Goal: Information Seeking & Learning: Find contact information

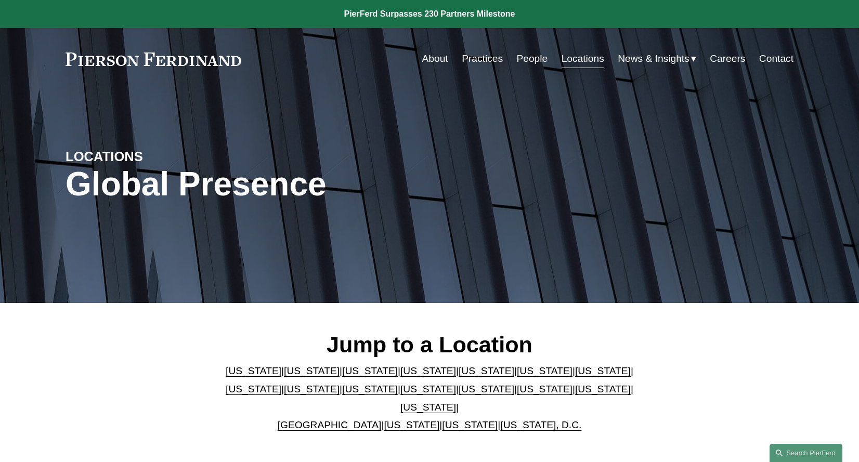
click at [456, 402] on link "[US_STATE]" at bounding box center [428, 407] width 56 height 11
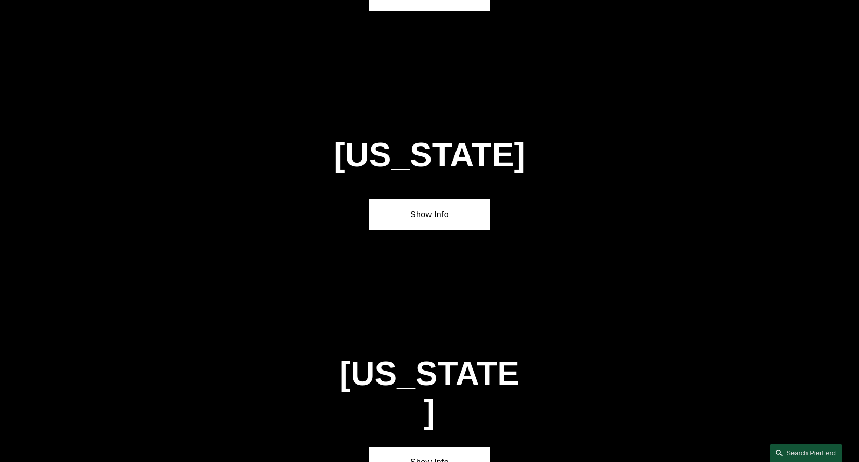
scroll to position [3523, 0]
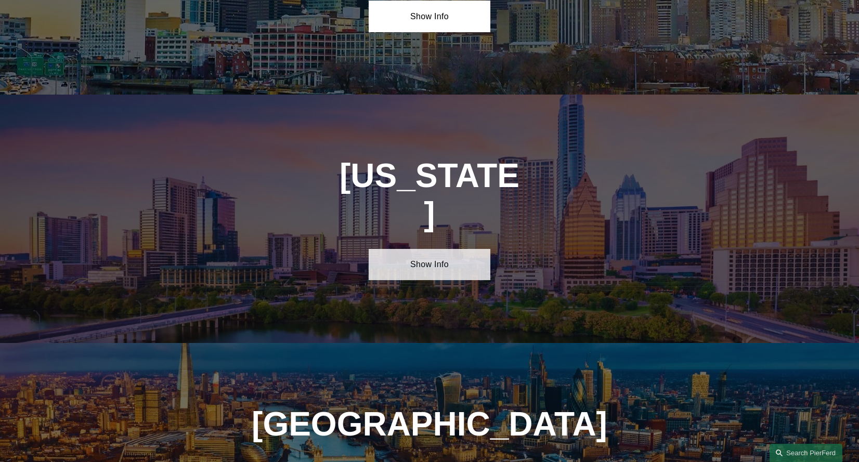
click at [431, 249] on link "Show Info" at bounding box center [429, 264] width 121 height 31
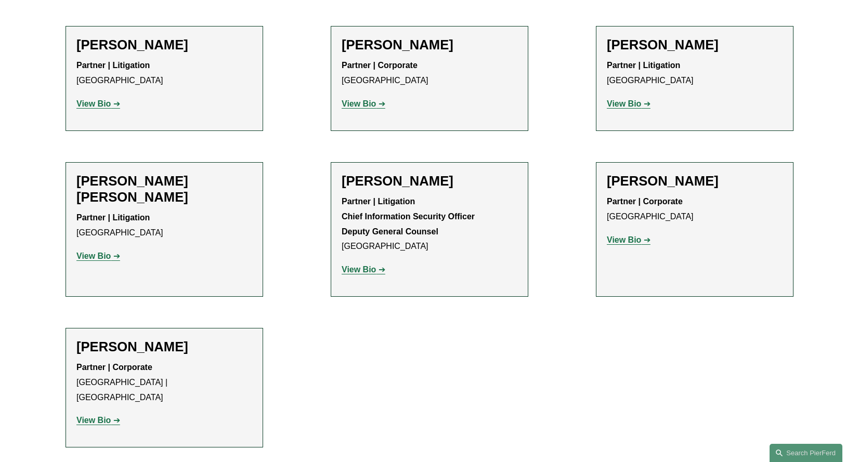
scroll to position [572, 0]
click at [99, 104] on strong "View Bio" at bounding box center [93, 103] width 34 height 9
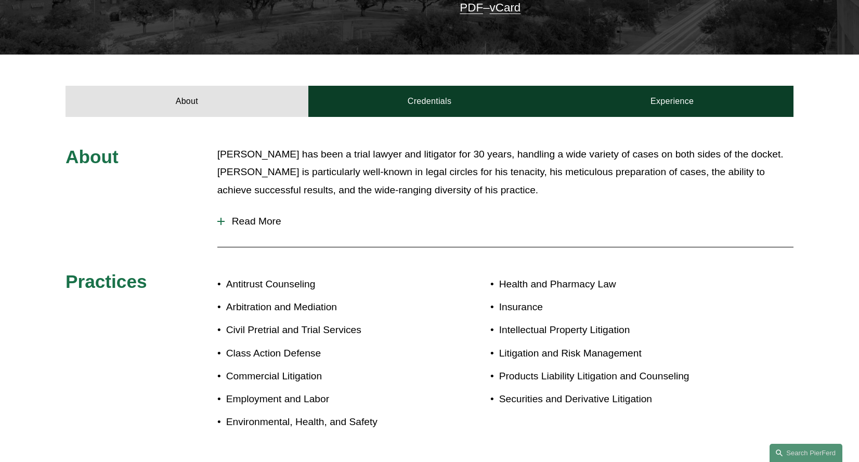
scroll to position [312, 0]
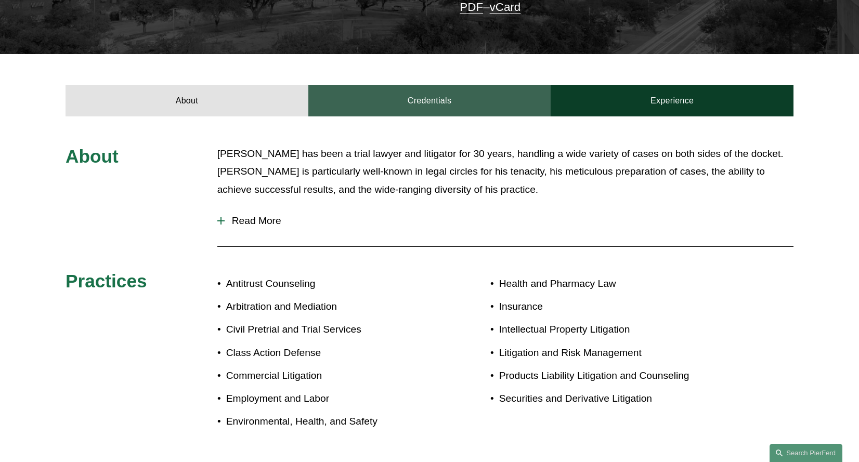
click at [435, 101] on link "Credentials" at bounding box center [429, 100] width 243 height 31
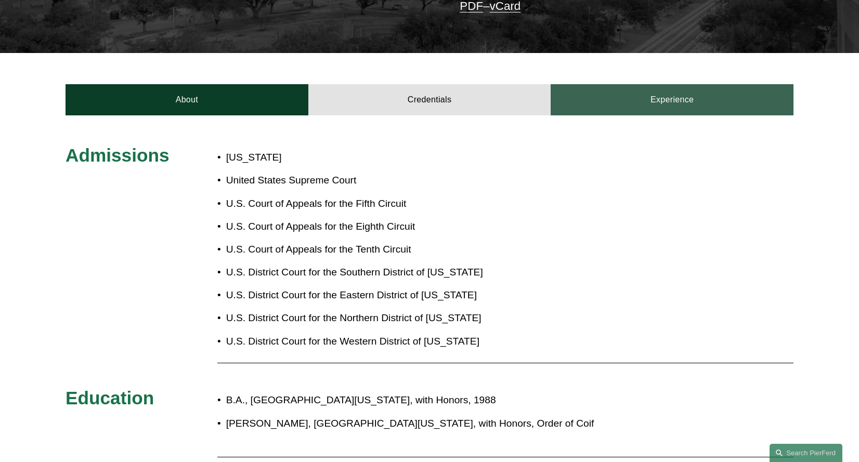
scroll to position [313, 0]
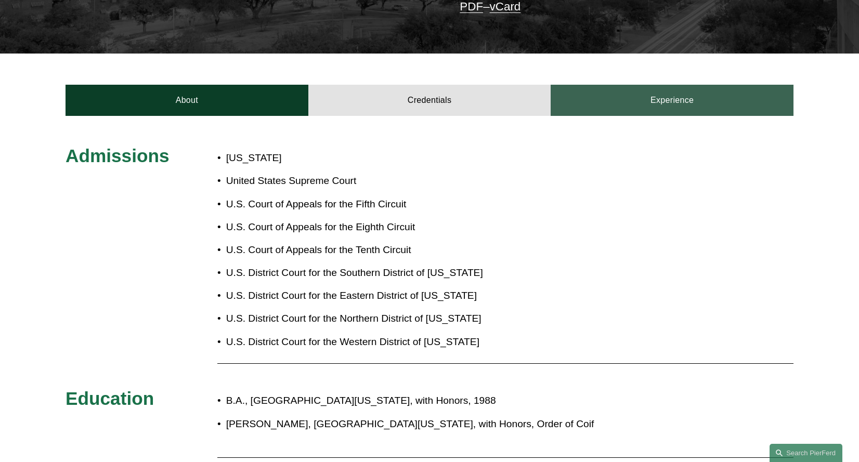
click at [628, 102] on link "Experience" at bounding box center [672, 100] width 243 height 31
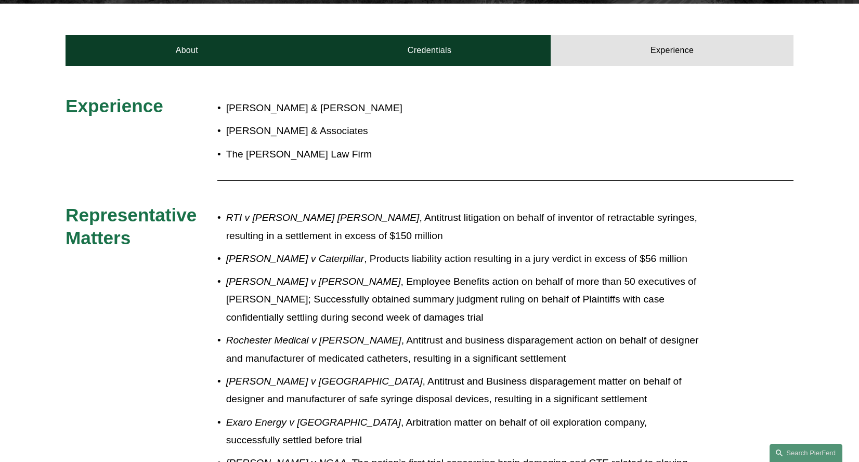
scroll to position [363, 0]
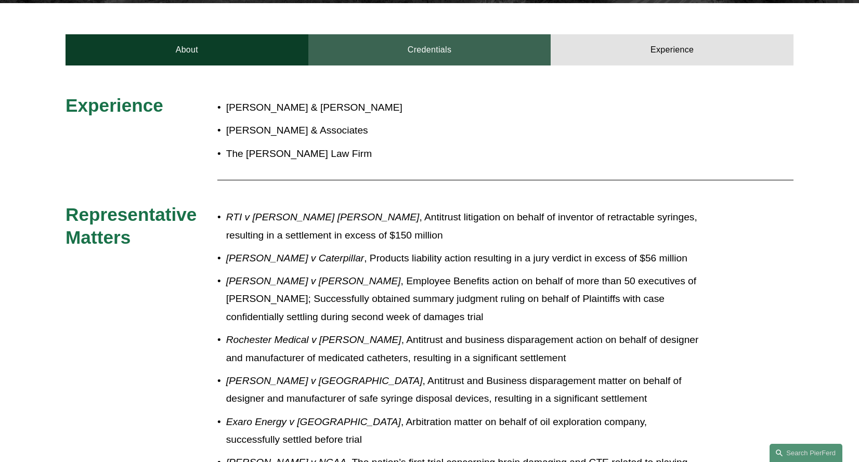
click at [417, 45] on link "Credentials" at bounding box center [429, 49] width 243 height 31
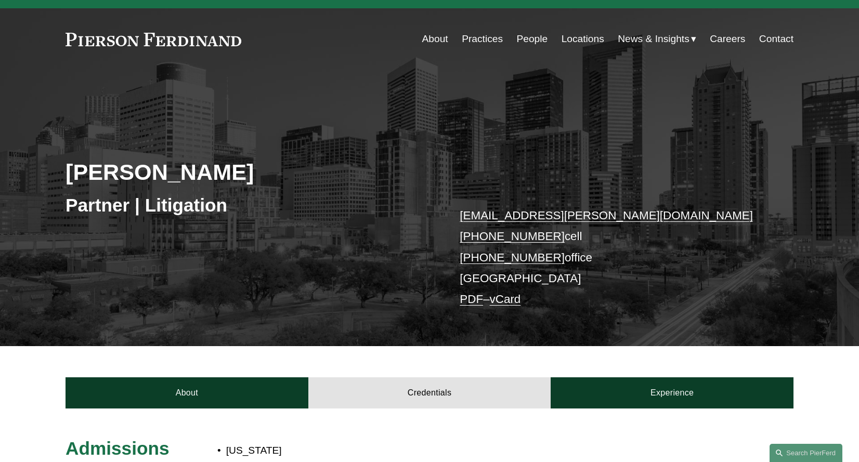
scroll to position [0, 0]
